Goal: Book appointment/travel/reservation

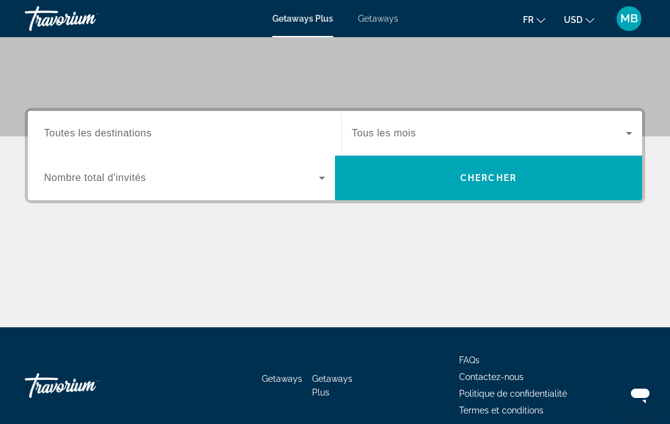
scroll to position [236, 0]
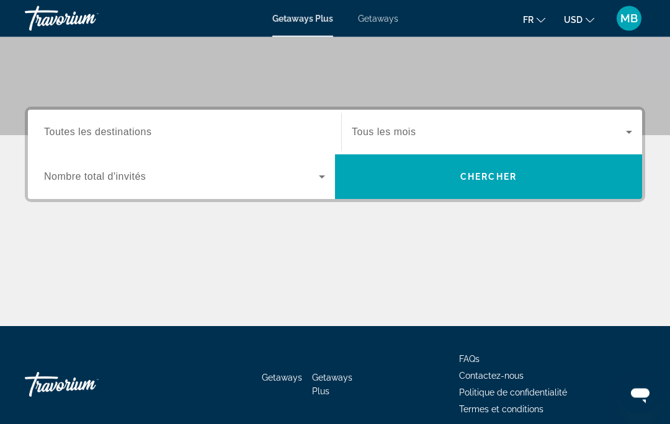
click at [413, 182] on span "Search widget" at bounding box center [488, 178] width 307 height 30
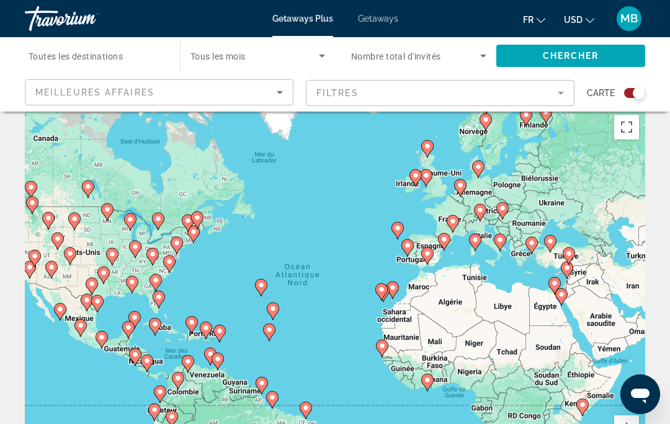
scroll to position [5, 0]
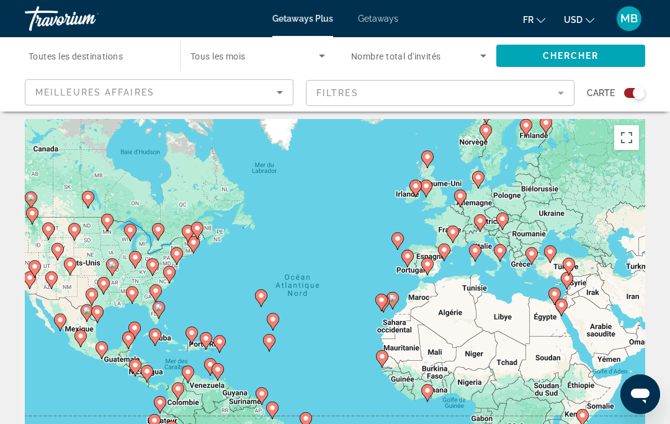
click at [355, 95] on mat-form-field "Filtres" at bounding box center [440, 93] width 269 height 26
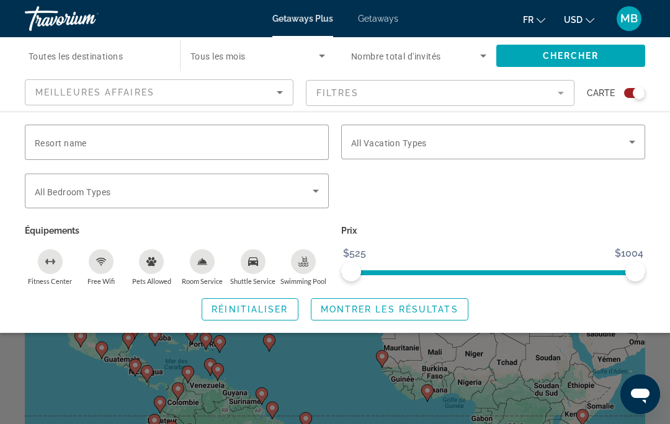
click at [61, 143] on span "Resort name" at bounding box center [61, 143] width 52 height 10
click at [61, 143] on input "Resort name" at bounding box center [177, 142] width 284 height 15
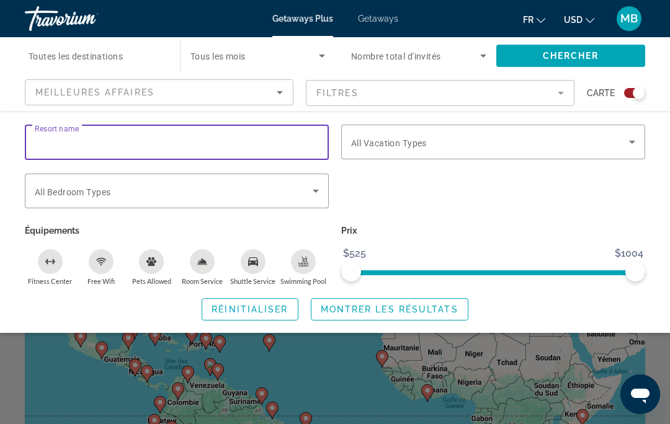
click at [385, 136] on span "Search widget" at bounding box center [490, 142] width 278 height 15
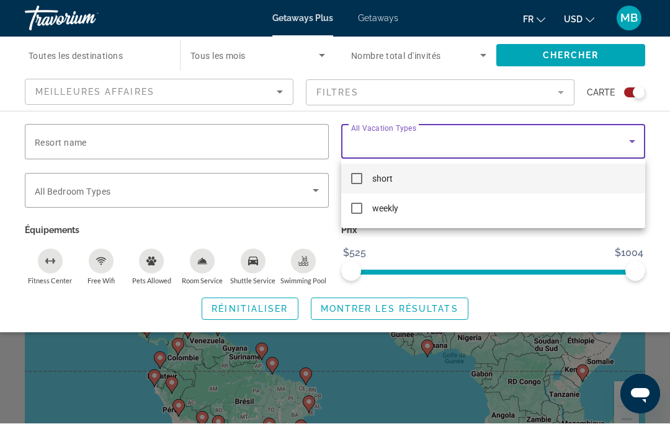
scroll to position [50, 0]
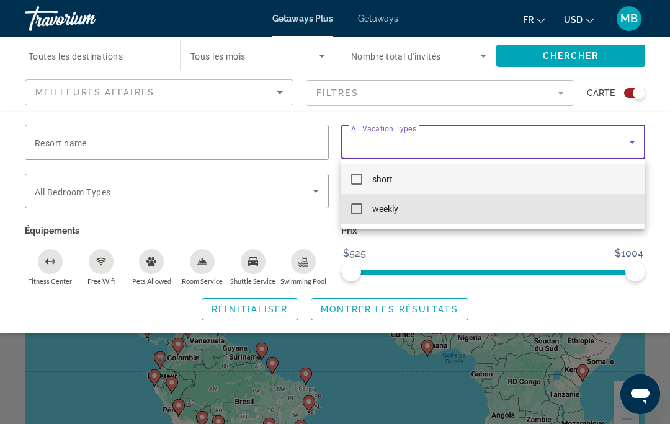
click at [349, 202] on mat-option "weekly" at bounding box center [493, 209] width 304 height 30
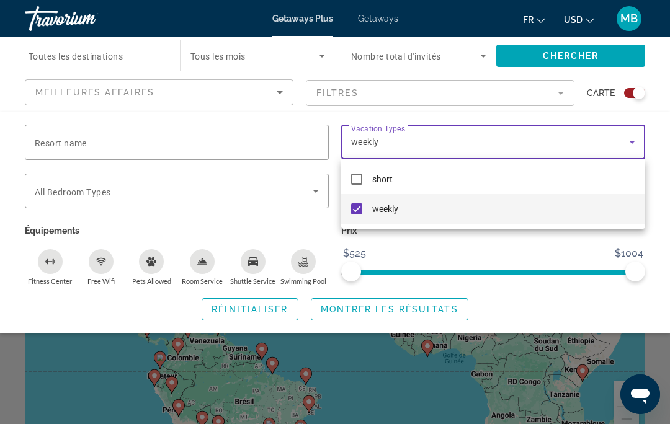
click at [79, 191] on div at bounding box center [335, 212] width 670 height 424
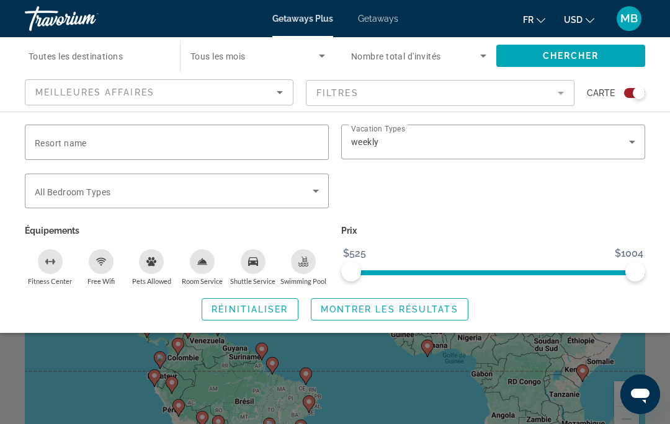
click at [73, 193] on span "All Bedroom Types" at bounding box center [73, 192] width 76 height 10
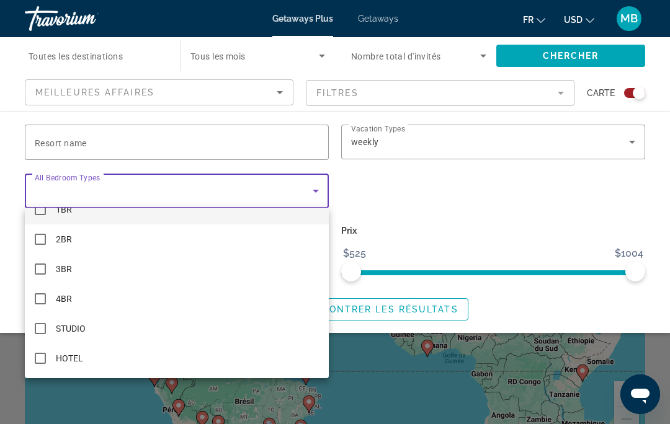
scroll to position [18, 0]
click at [415, 195] on div at bounding box center [335, 212] width 670 height 424
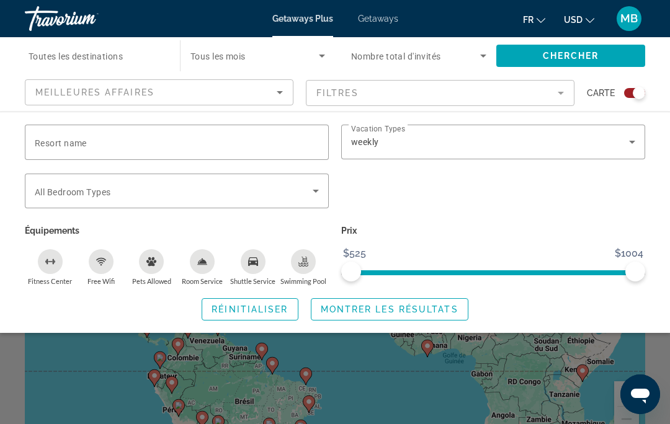
click at [308, 257] on icon "Swimming Pool" at bounding box center [304, 262] width 10 height 10
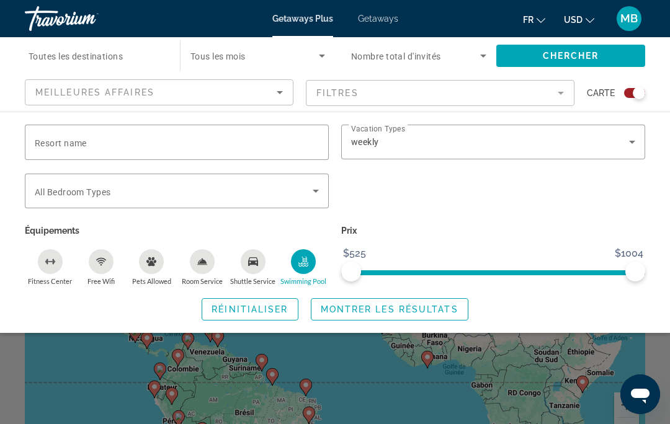
scroll to position [32, 0]
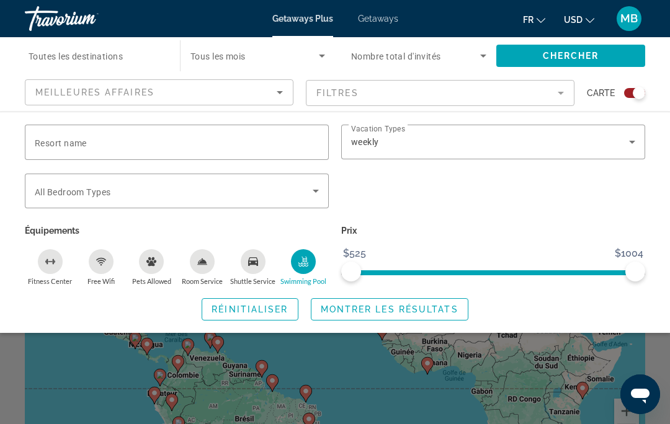
click at [403, 305] on span "Montrer les résultats" at bounding box center [390, 310] width 138 height 10
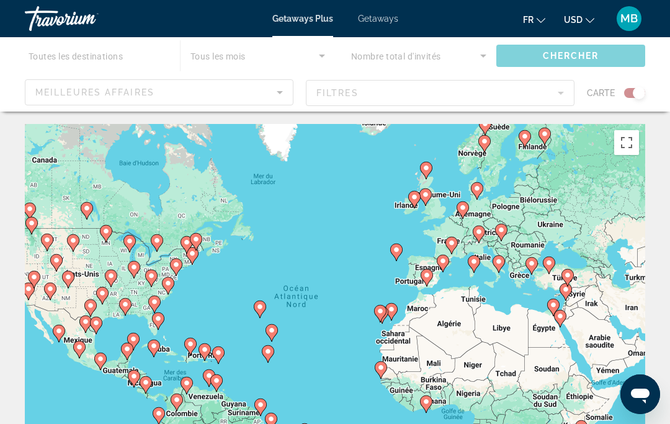
scroll to position [24, 0]
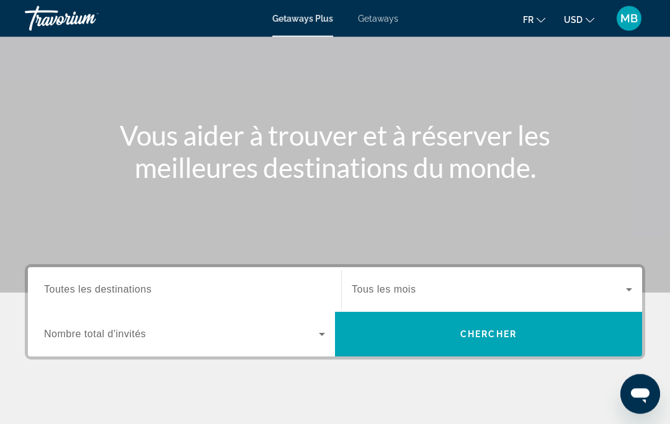
click at [235, 306] on div "Search widget" at bounding box center [184, 290] width 281 height 35
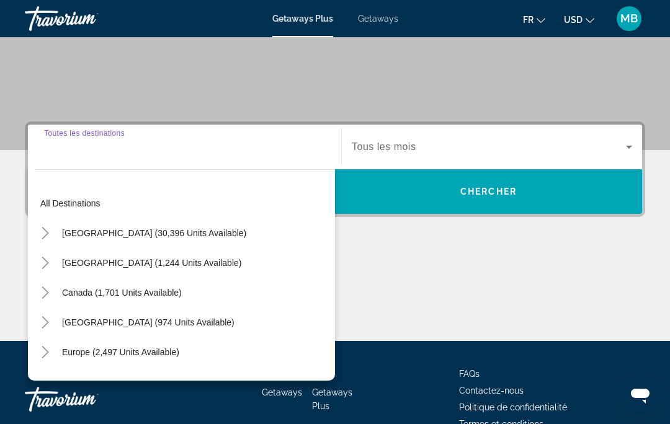
scroll to position [237, 0]
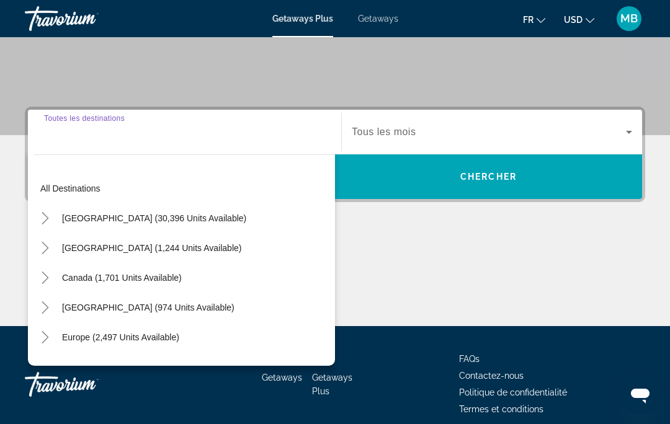
click at [228, 137] on input "Destination Toutes les destinations" at bounding box center [184, 132] width 281 height 15
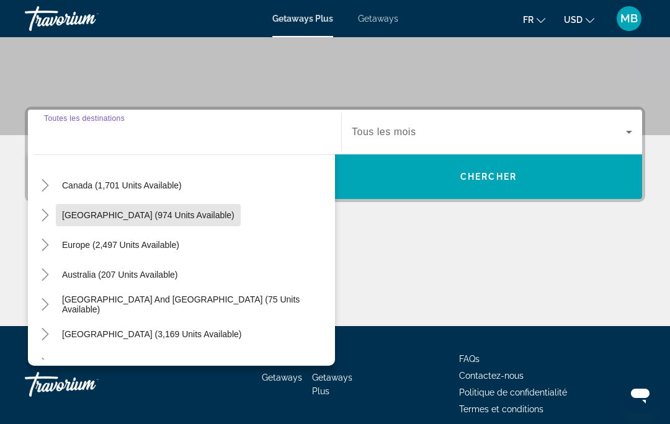
scroll to position [93, 0]
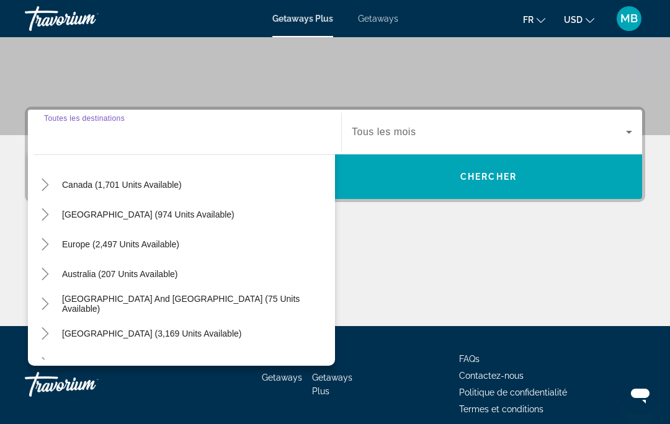
click at [217, 252] on div "Europe (2,497 units available)" at bounding box center [184, 245] width 301 height 30
click at [176, 249] on span "Europe (2,497 units available)" at bounding box center [120, 245] width 117 height 10
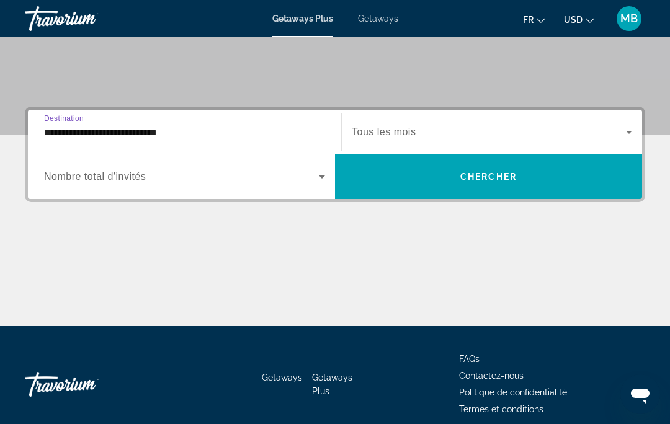
click at [244, 136] on input "**********" at bounding box center [184, 132] width 281 height 15
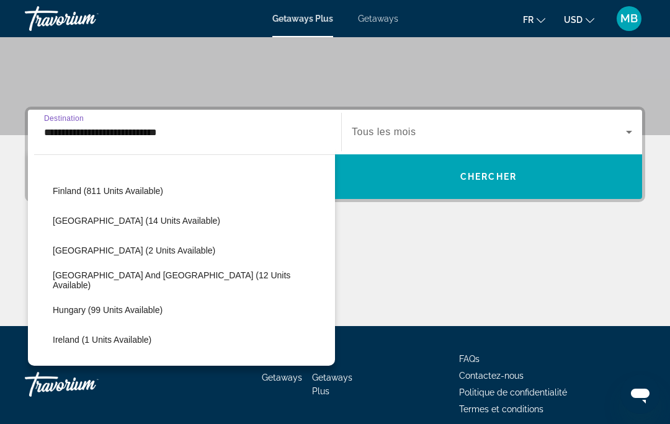
scroll to position [296, 0]
click at [192, 280] on span "[GEOGRAPHIC_DATA] and [GEOGRAPHIC_DATA] (12 units available)" at bounding box center [191, 280] width 276 height 20
type input "**********"
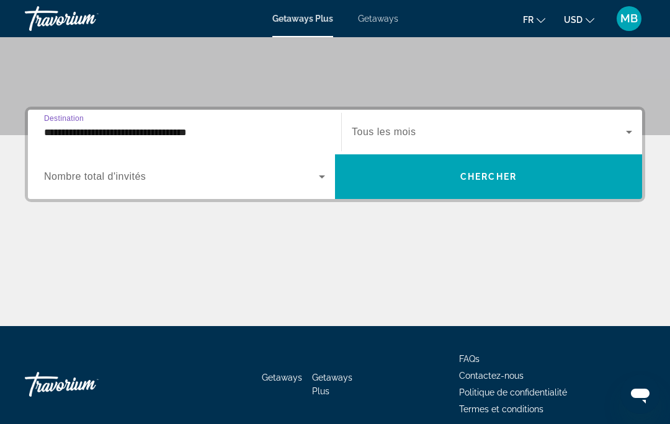
click at [446, 179] on span "Search widget" at bounding box center [488, 177] width 307 height 30
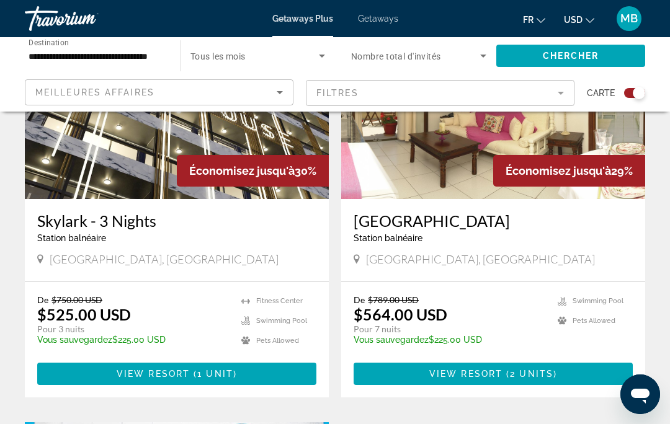
scroll to position [535, 0]
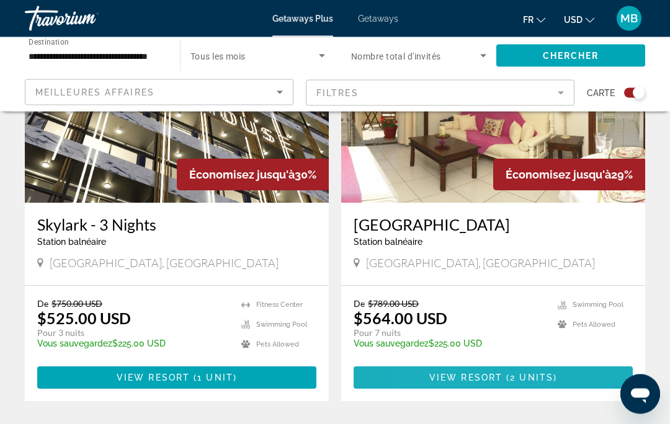
click at [435, 387] on span "Main content" at bounding box center [493, 379] width 279 height 30
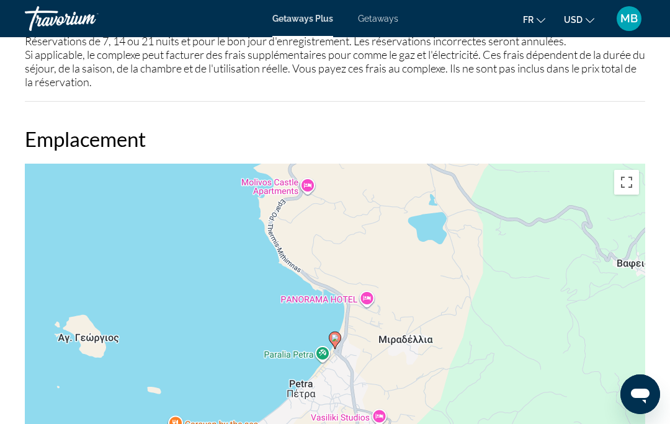
scroll to position [1746, 0]
